Goal: Information Seeking & Learning: Learn about a topic

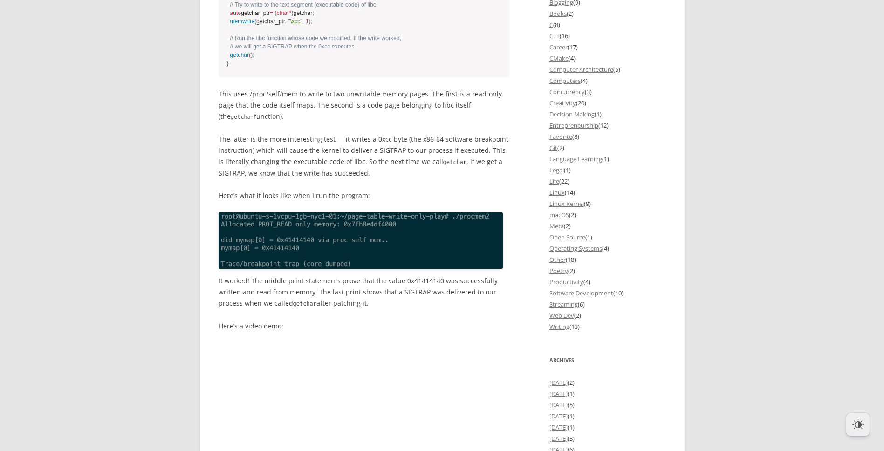
scroll to position [979, 0]
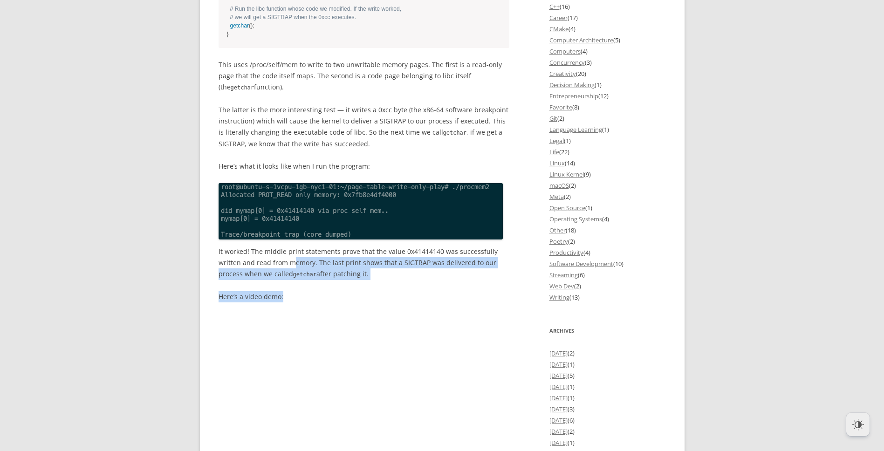
drag, startPoint x: 292, startPoint y: 352, endPoint x: 293, endPoint y: 372, distance: 20.5
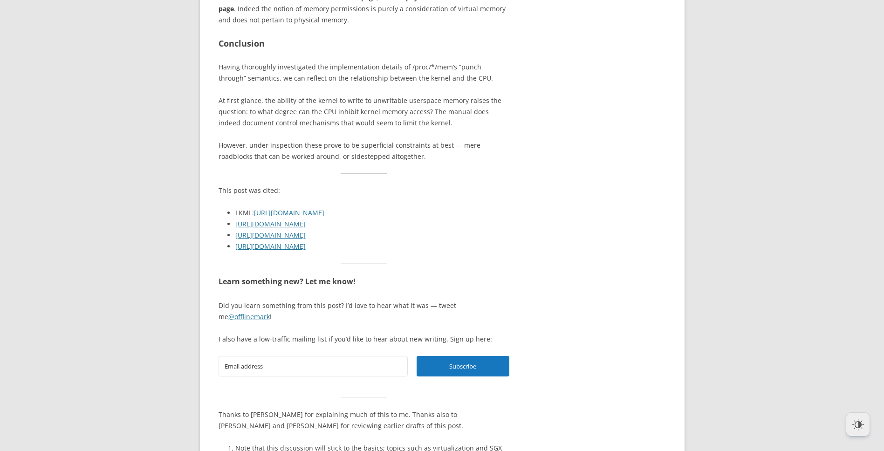
scroll to position [3076, 0]
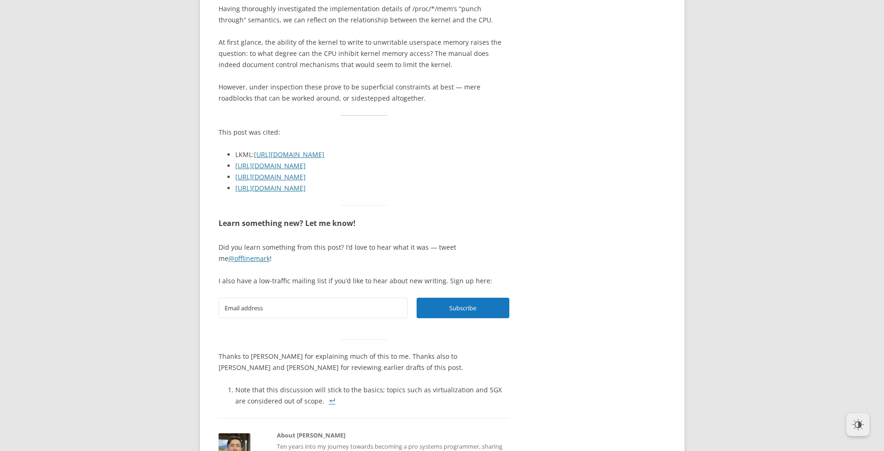
click at [378, 70] on p "At first glance, the ability of the kernel to write to unwritable userspace mem…" at bounding box center [364, 54] width 291 height 34
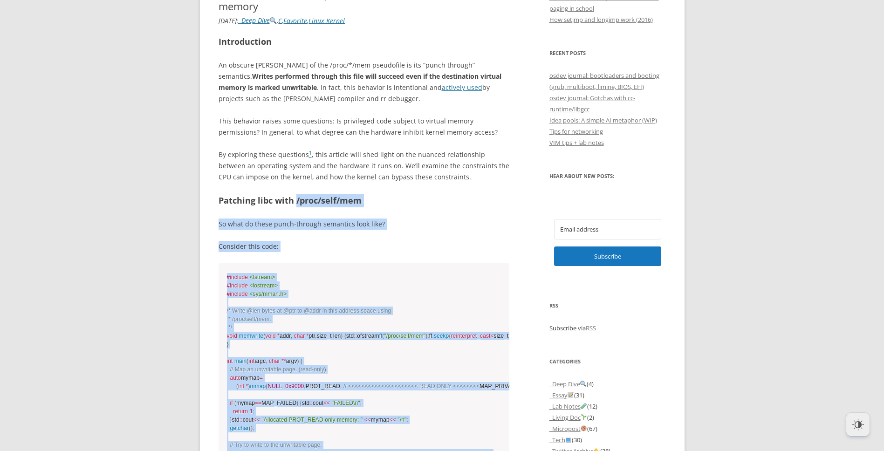
scroll to position [367, 0]
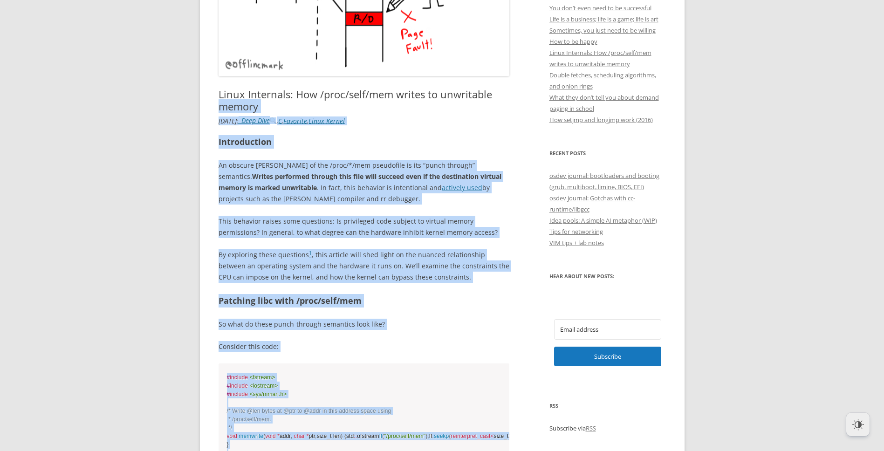
drag, startPoint x: 398, startPoint y: 280, endPoint x: 215, endPoint y: 101, distance: 255.7
copy article "loremi 1 Dolorsi Ame 97, 4872 : _Cons Adip , E , Seddoeiu , Tempo Incidi Utlabo…"
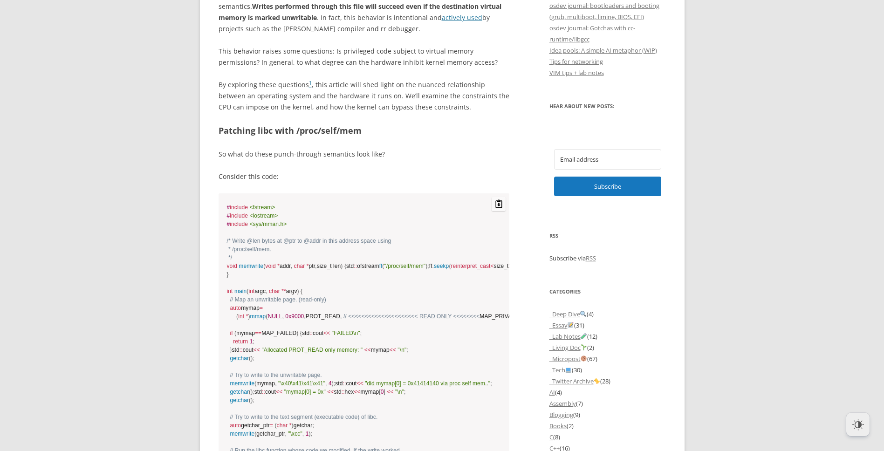
scroll to position [553, 0]
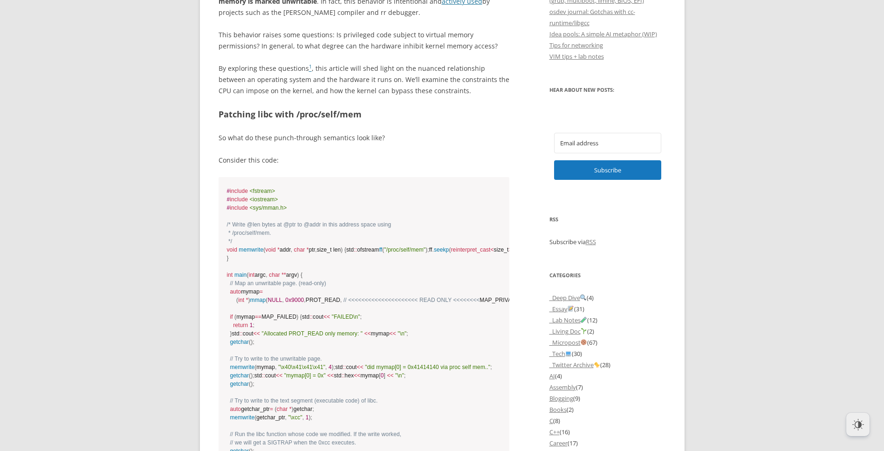
click at [354, 114] on h2 "Patching libc with /proc/self/mem" at bounding box center [364, 115] width 291 height 14
copy h2 "mem"
click at [365, 158] on p "Consider this code:" at bounding box center [364, 160] width 291 height 11
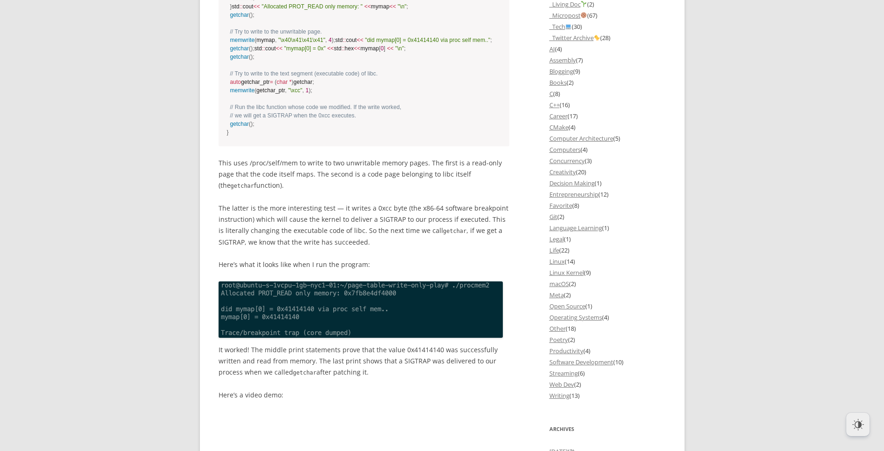
scroll to position [879, 0]
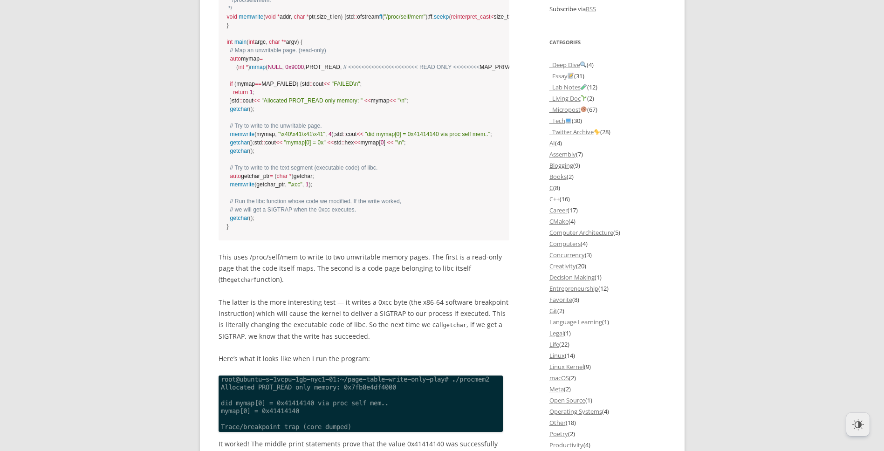
scroll to position [740, 0]
